Goal: Information Seeking & Learning: Learn about a topic

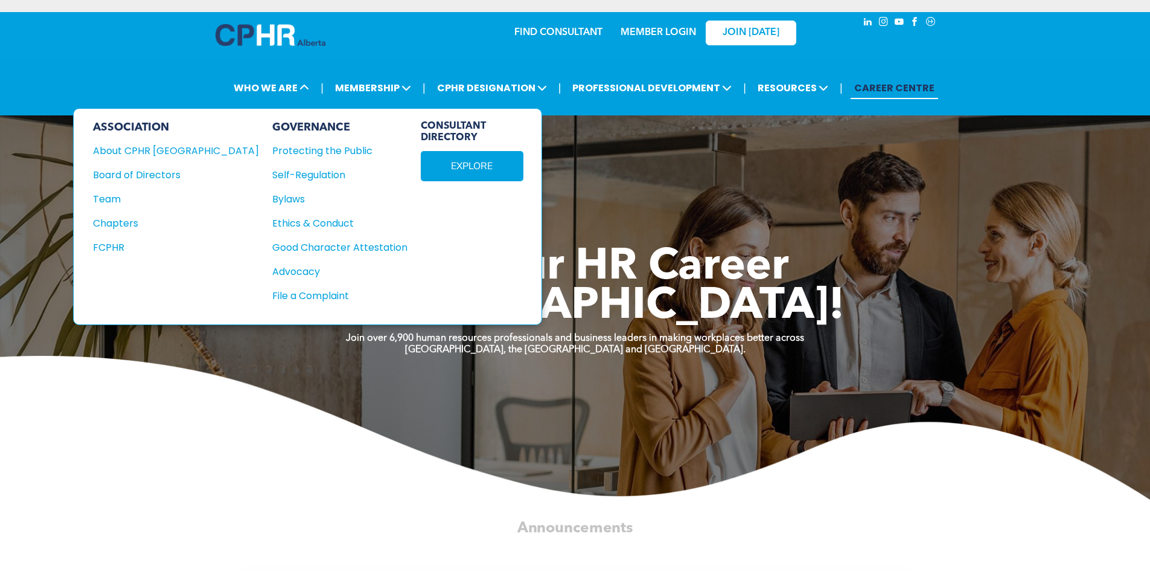
click at [139, 168] on div "Board of Directors" at bounding box center [168, 174] width 150 height 15
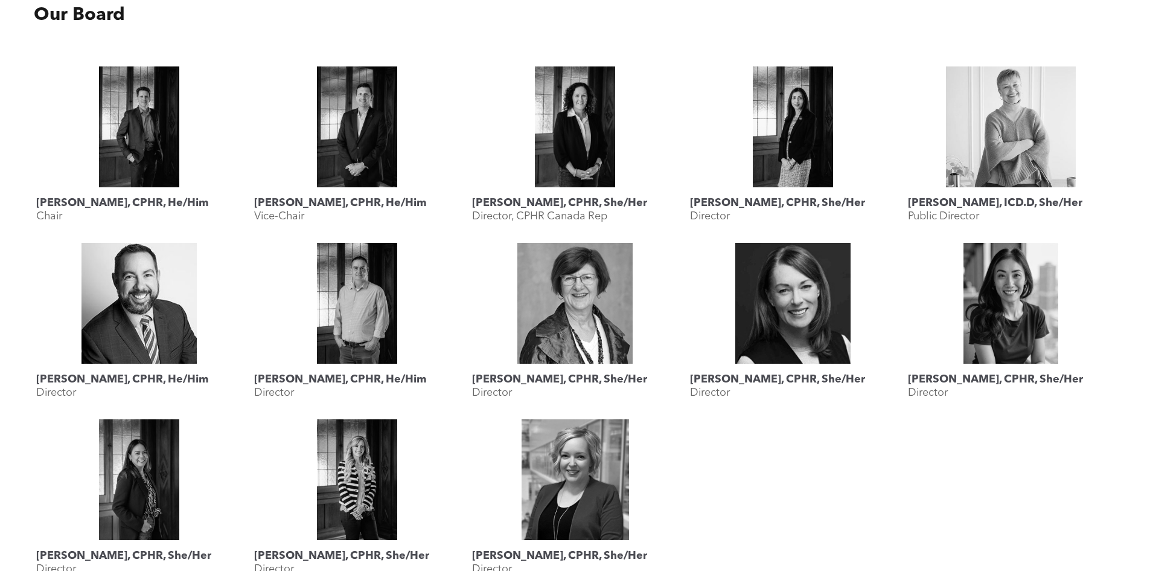
scroll to position [543, 0]
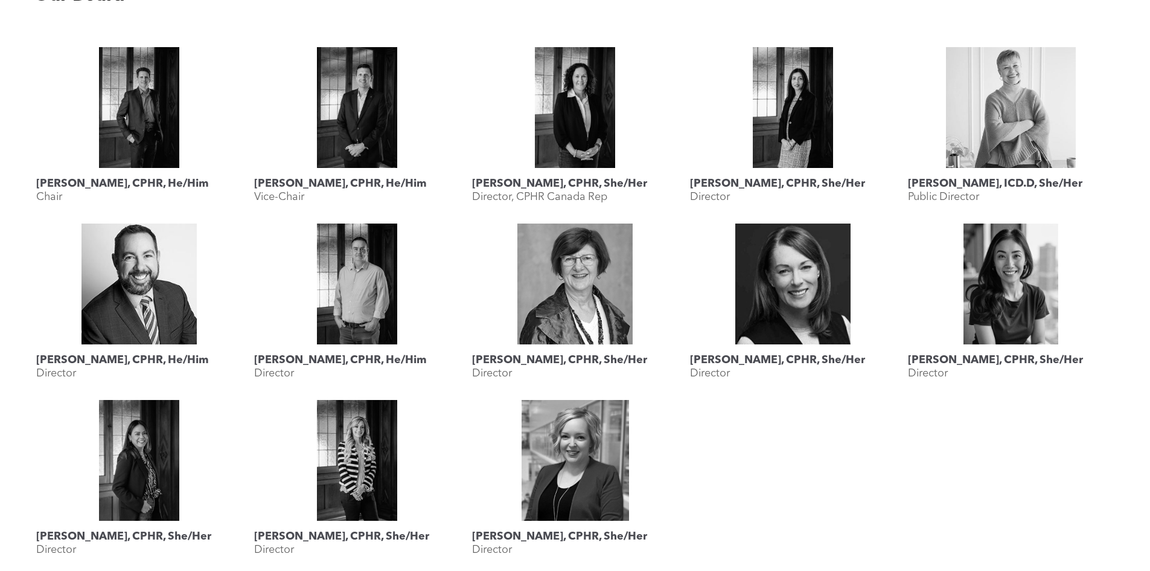
click at [1018, 327] on link "Rebecca Lee, CPHR, She/Her" at bounding box center [1011, 283] width 206 height 121
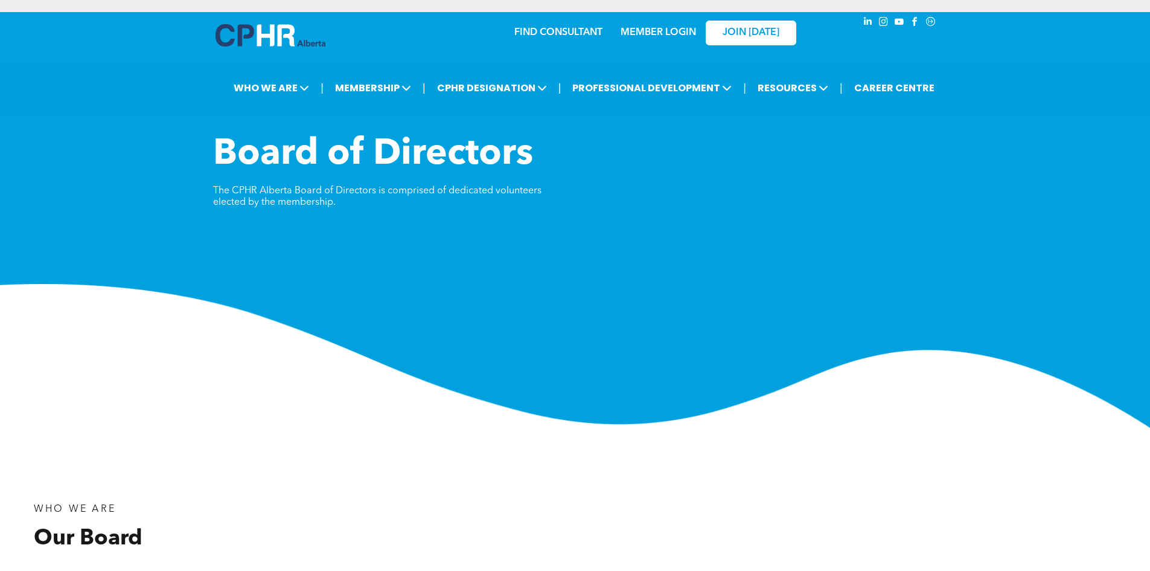
click at [338, 353] on img at bounding box center [575, 356] width 1150 height 144
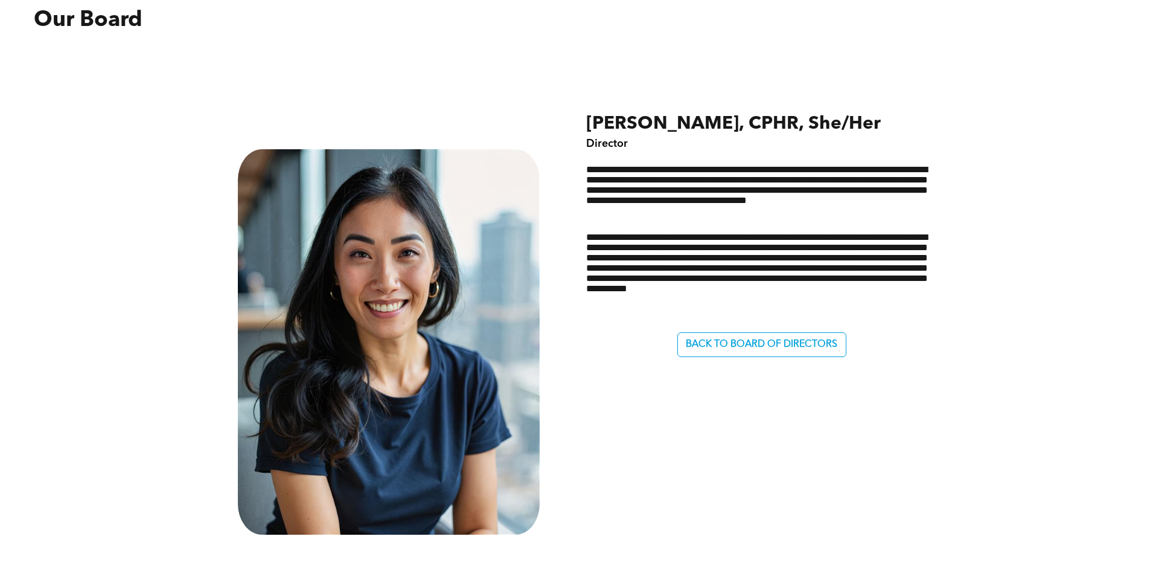
scroll to position [543, 0]
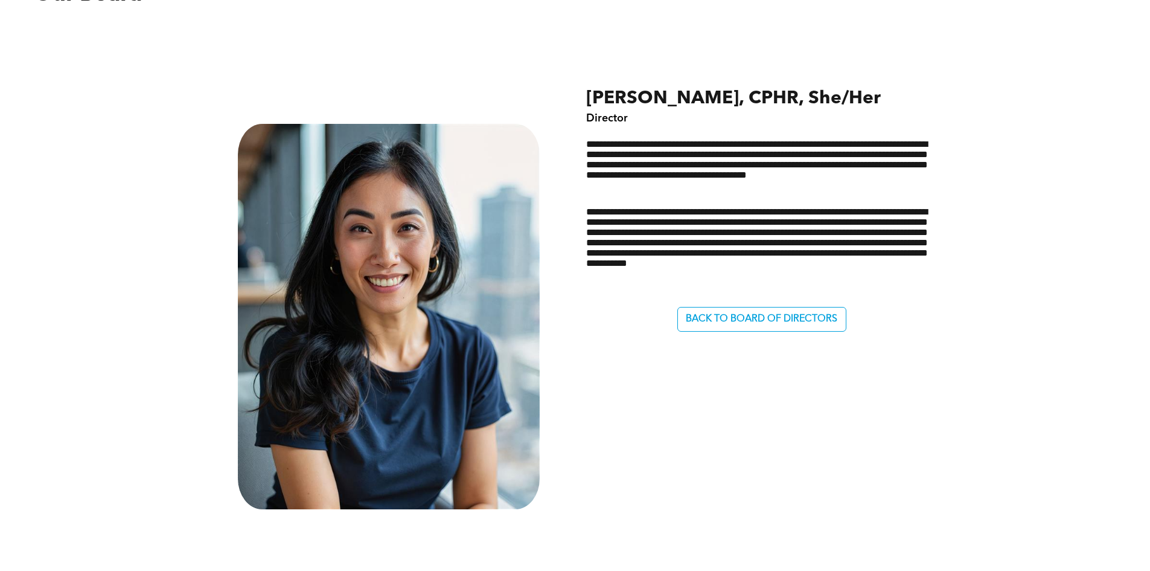
click at [825, 302] on div "**********" at bounding box center [756, 274] width 362 height 470
click at [813, 315] on span "BACK TO BOARD OF DIRECTORS" at bounding box center [762, 318] width 152 height 11
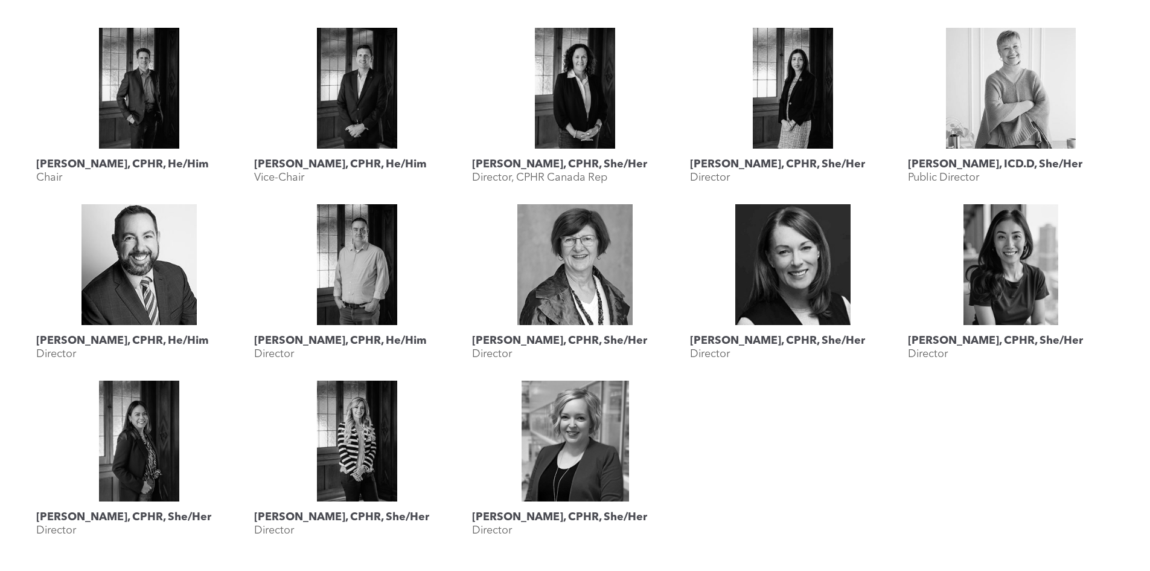
scroll to position [543, 0]
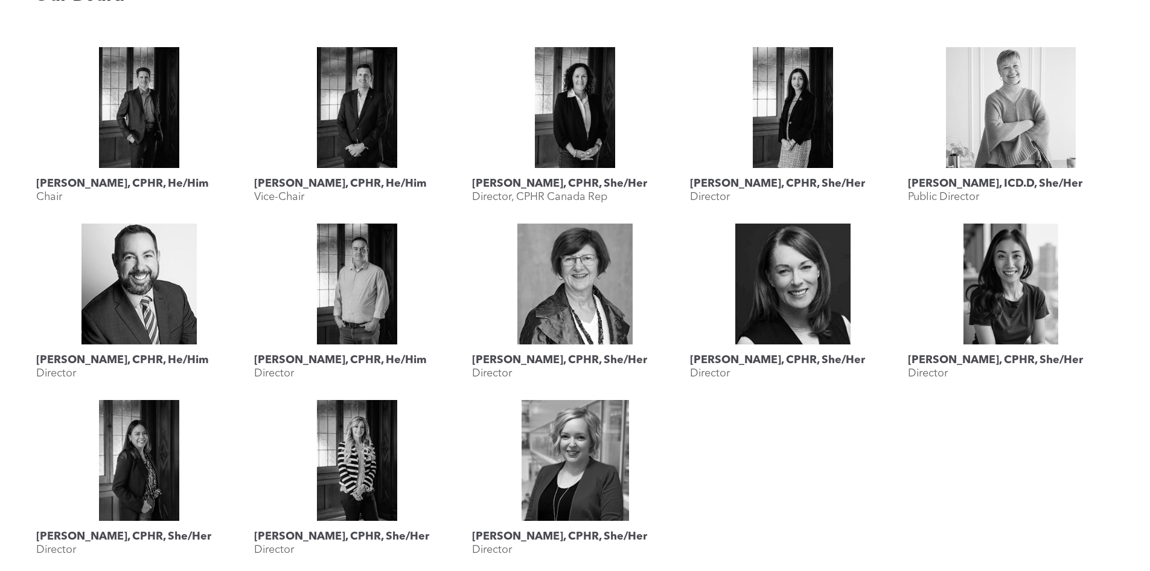
click at [636, 511] on link "Shauna Yohemas, CPHR, She/Her" at bounding box center [575, 460] width 206 height 121
click at [331, 480] on link "Megan Vaughan, CPHR, She/Her" at bounding box center [357, 460] width 206 height 121
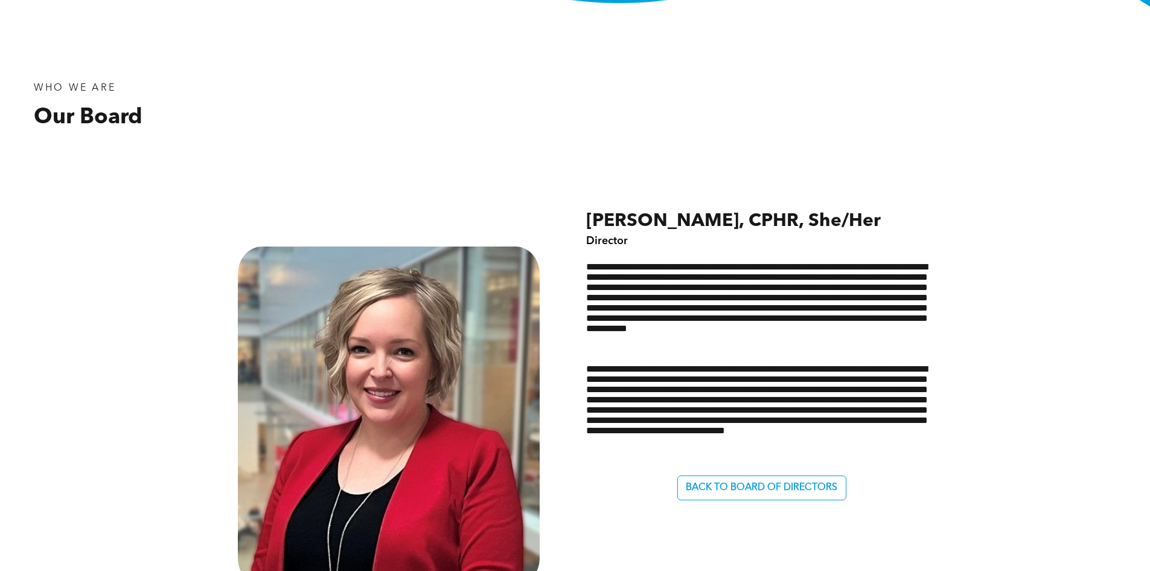
scroll to position [423, 0]
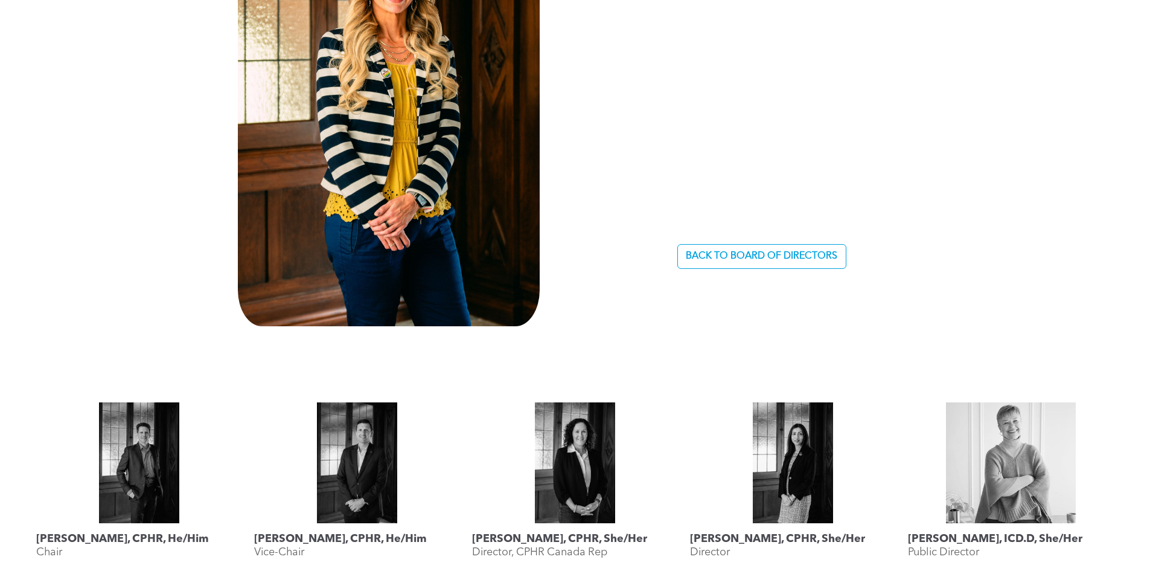
scroll to position [785, 0]
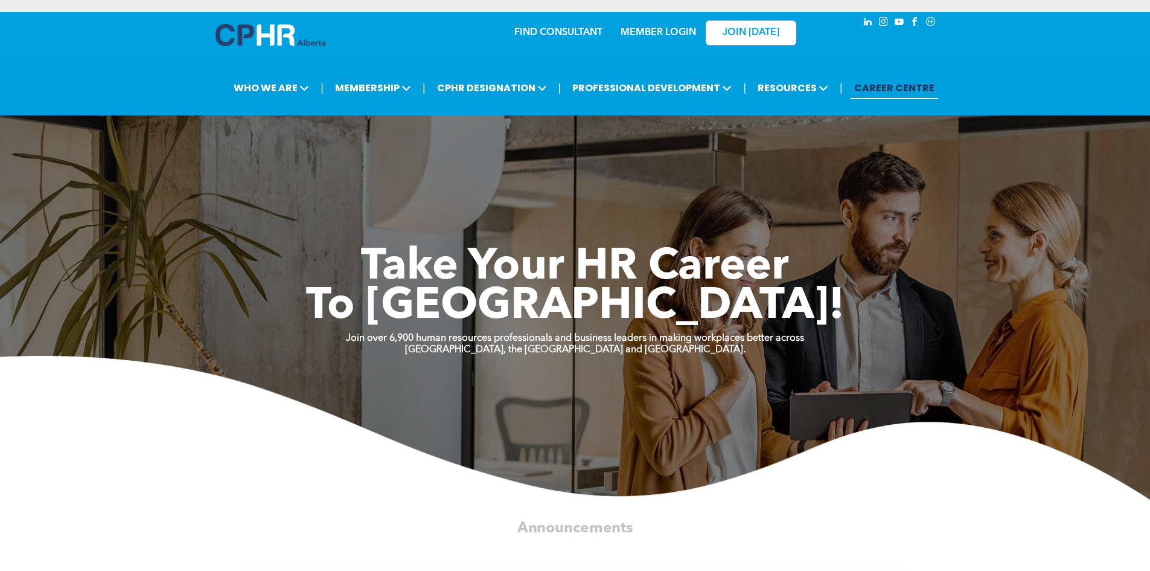
click at [882, 20] on span "instagram" at bounding box center [883, 21] width 13 height 13
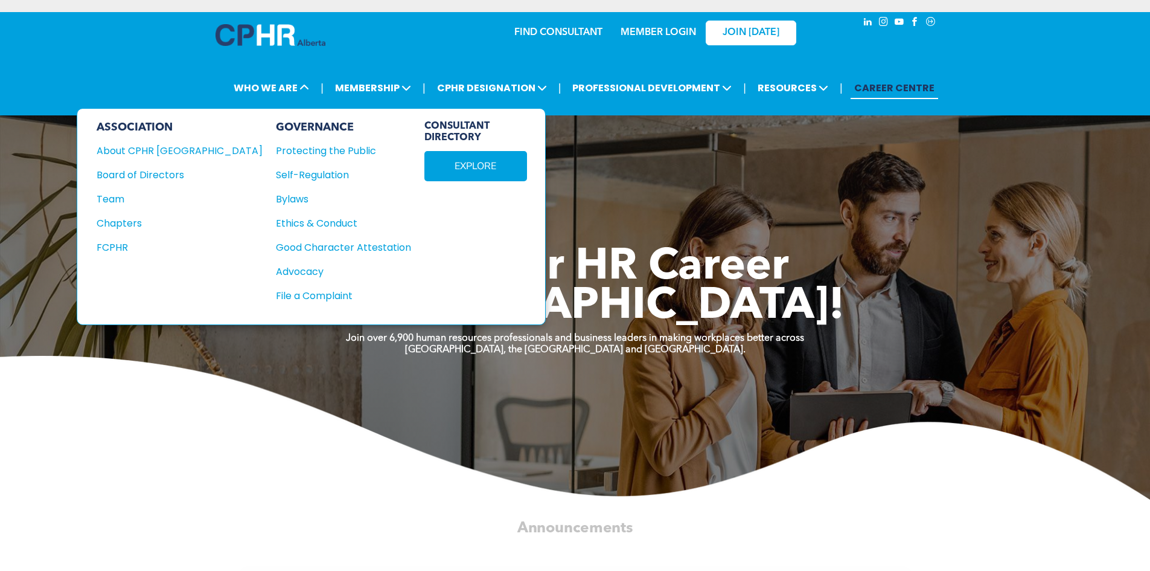
click at [276, 200] on div "Bylaws" at bounding box center [337, 198] width 122 height 15
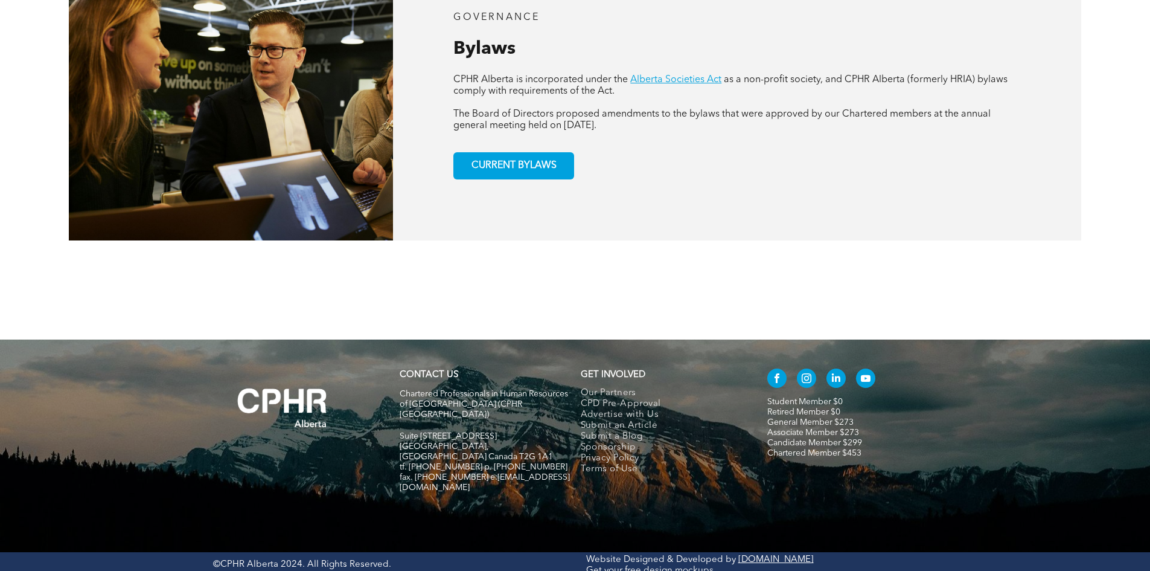
scroll to position [289, 0]
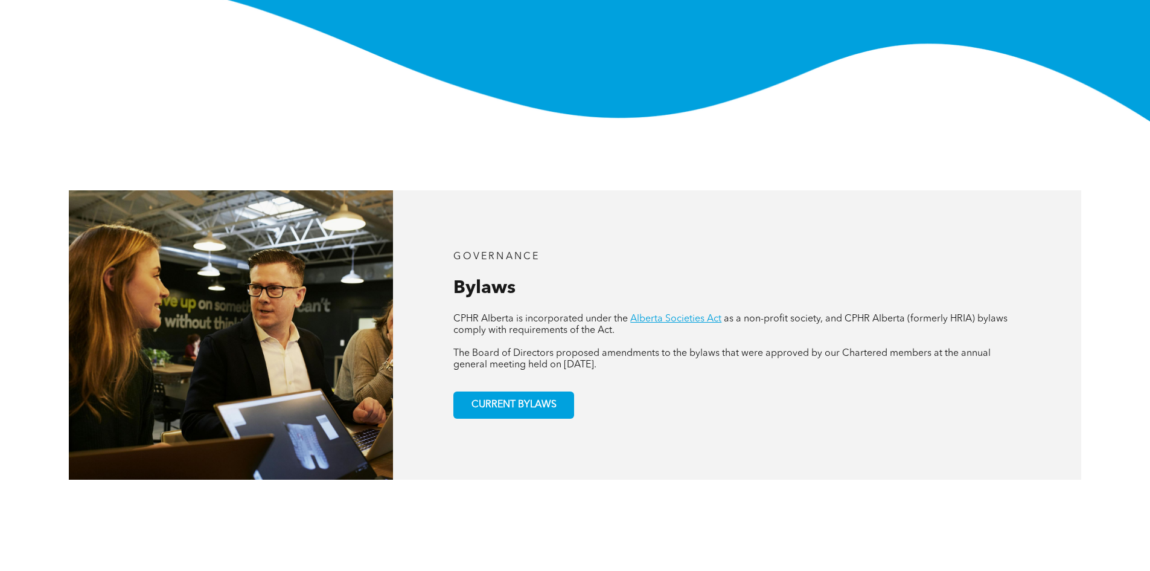
click at [556, 397] on span "CURRENT BYLAWS" at bounding box center [514, 405] width 94 height 24
